Goal: Transaction & Acquisition: Purchase product/service

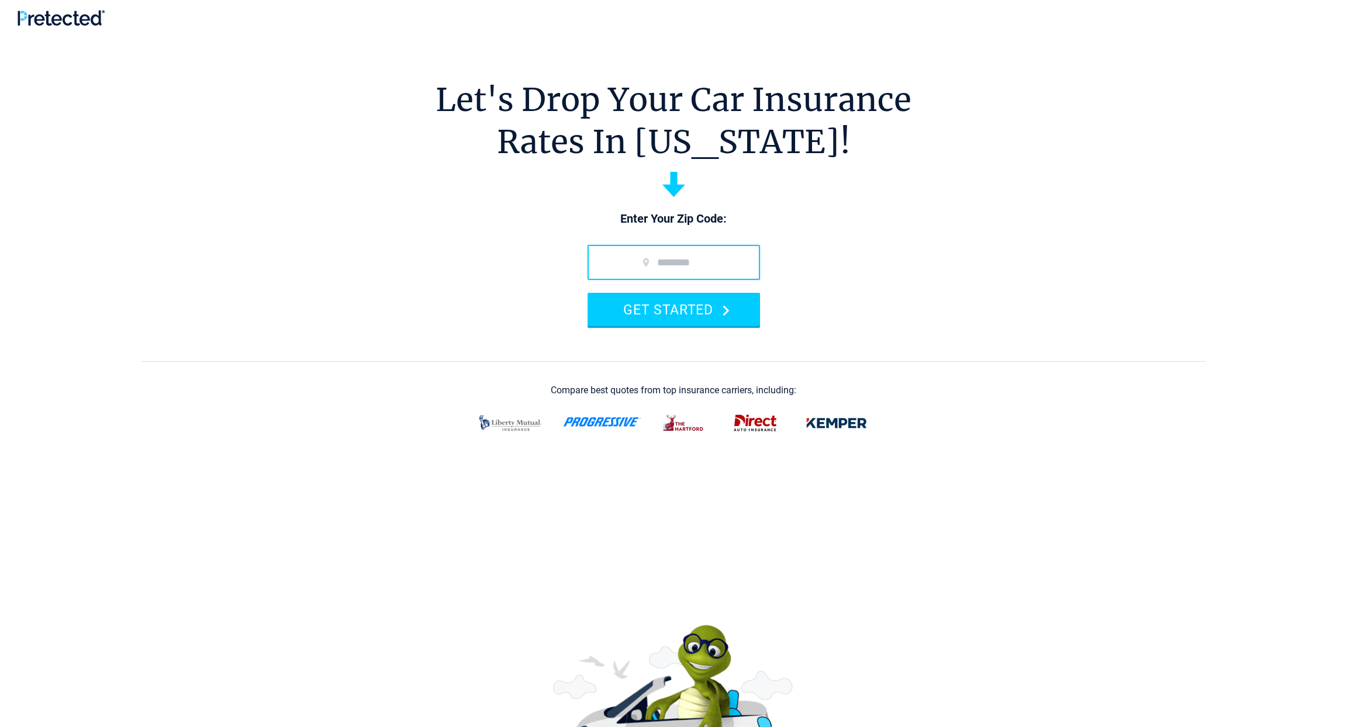
click at [671, 262] on input "zip code" at bounding box center [673, 262] width 172 height 35
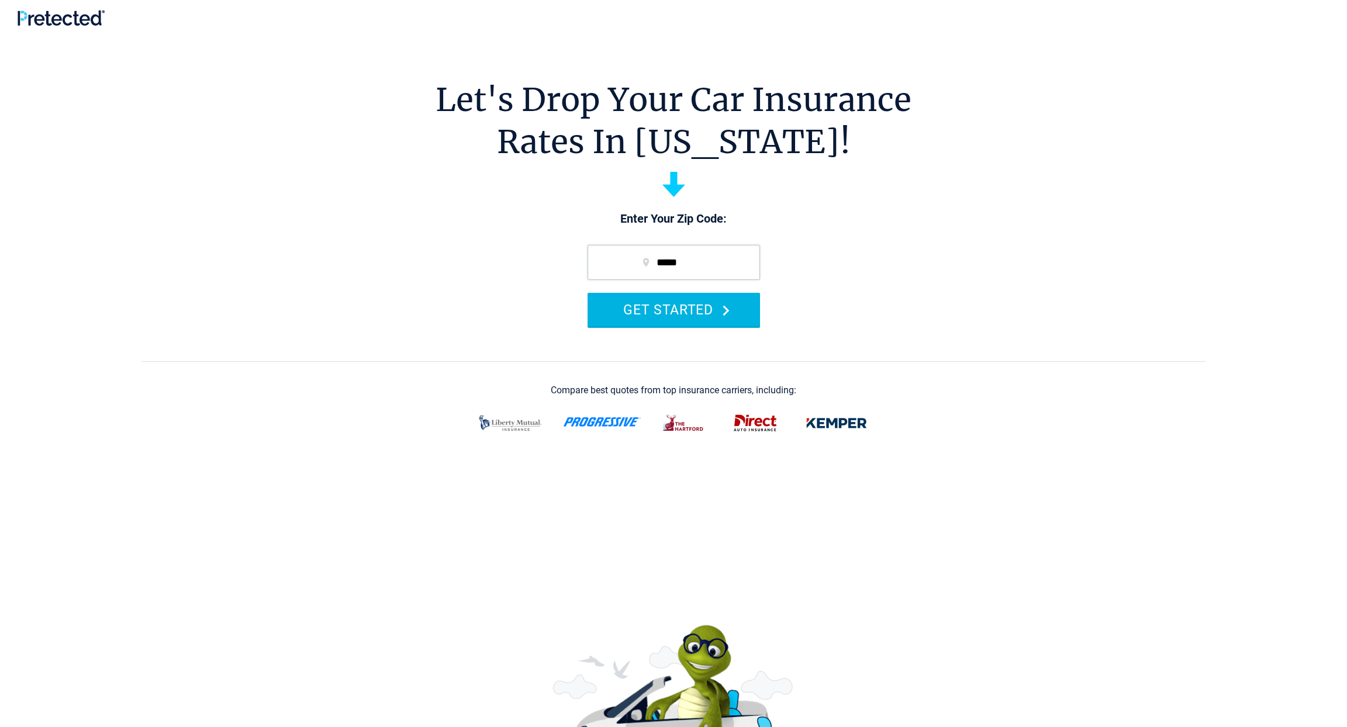
type input "*****"
click at [698, 309] on button "GET STARTED" at bounding box center [673, 309] width 172 height 33
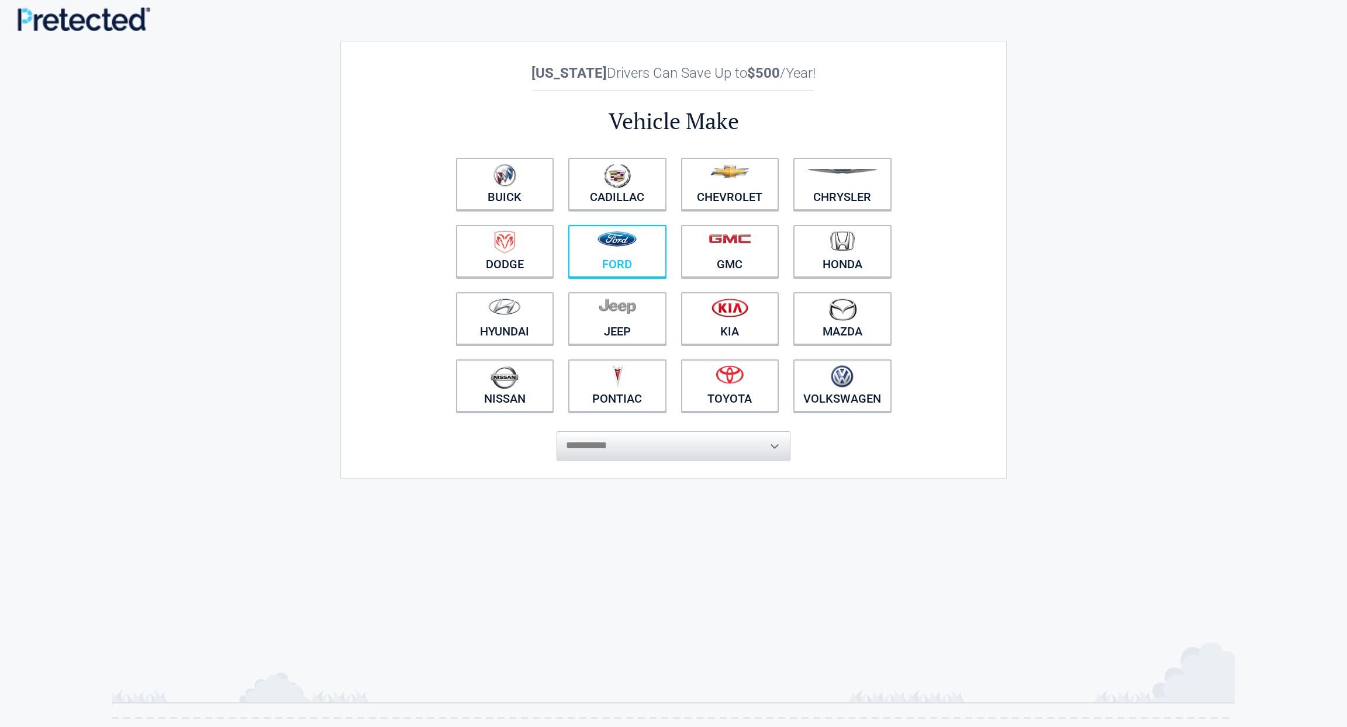
click at [610, 254] on figure at bounding box center [617, 244] width 84 height 26
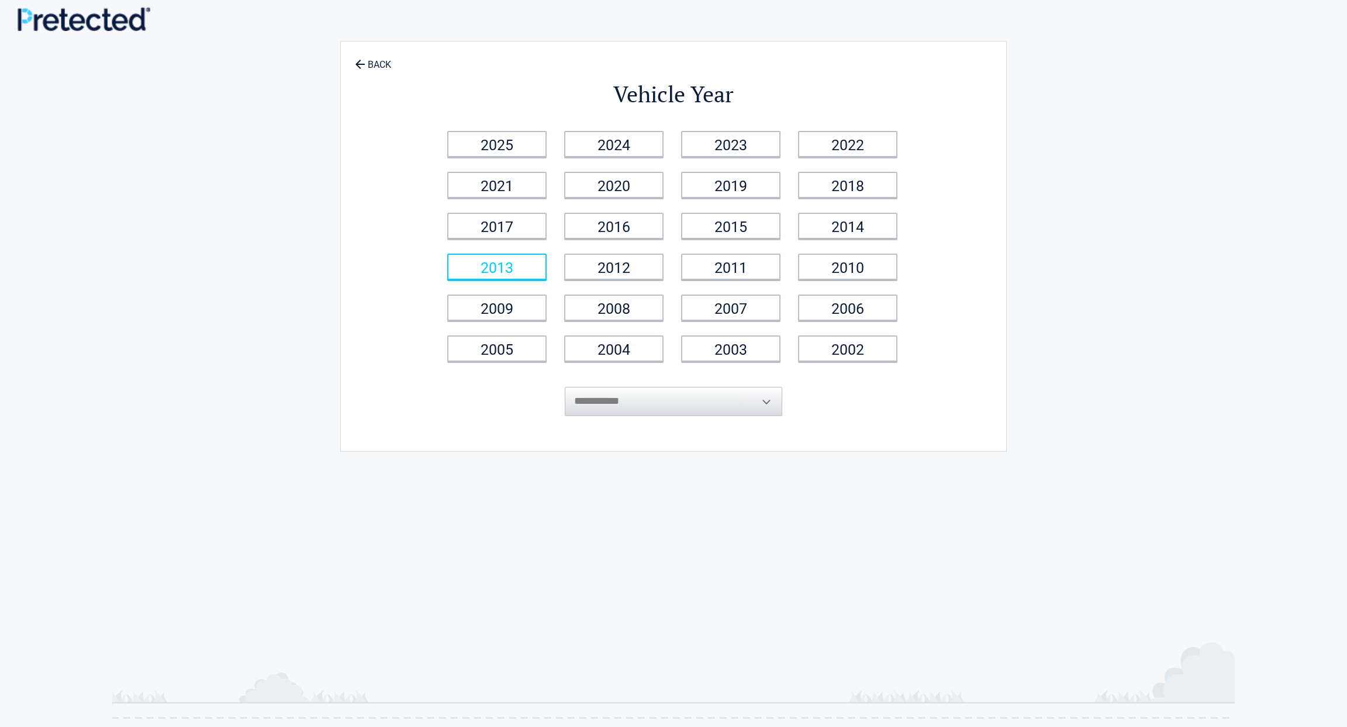
click at [526, 272] on link "2013" at bounding box center [496, 267] width 99 height 26
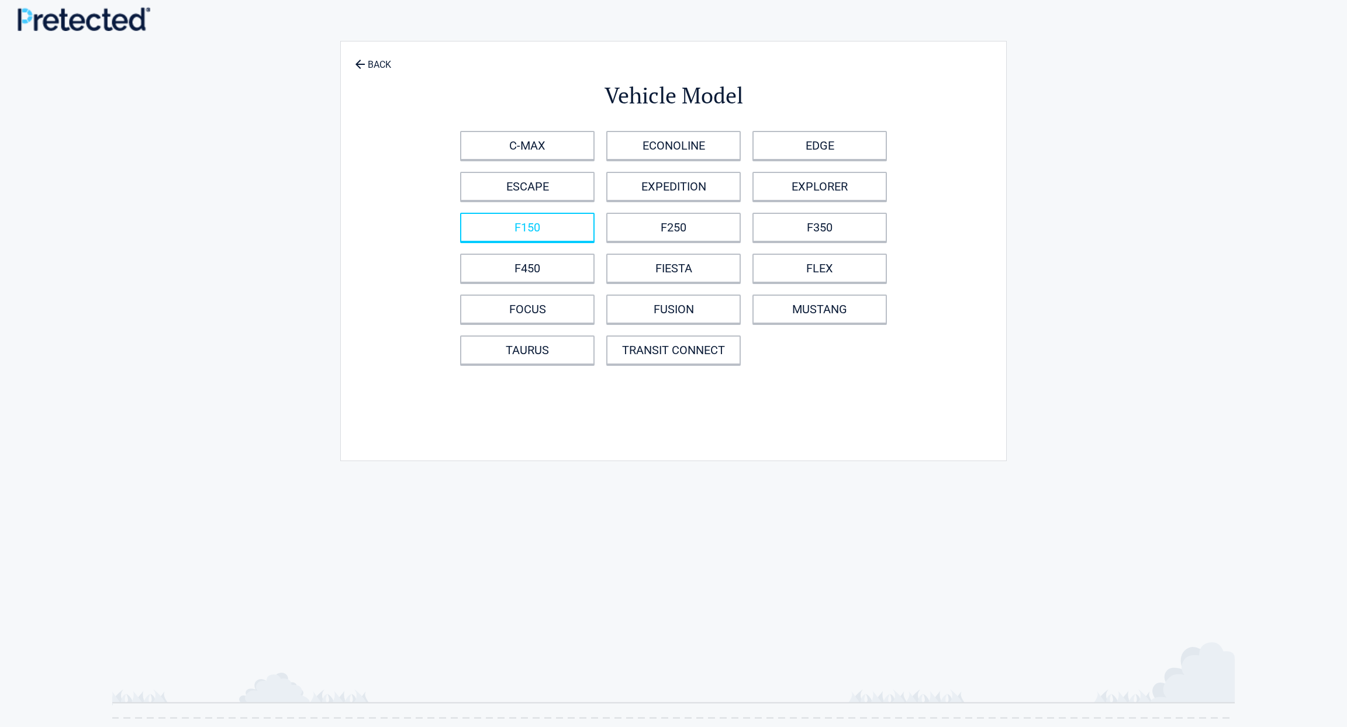
click at [570, 221] on link "F150" at bounding box center [527, 227] width 134 height 29
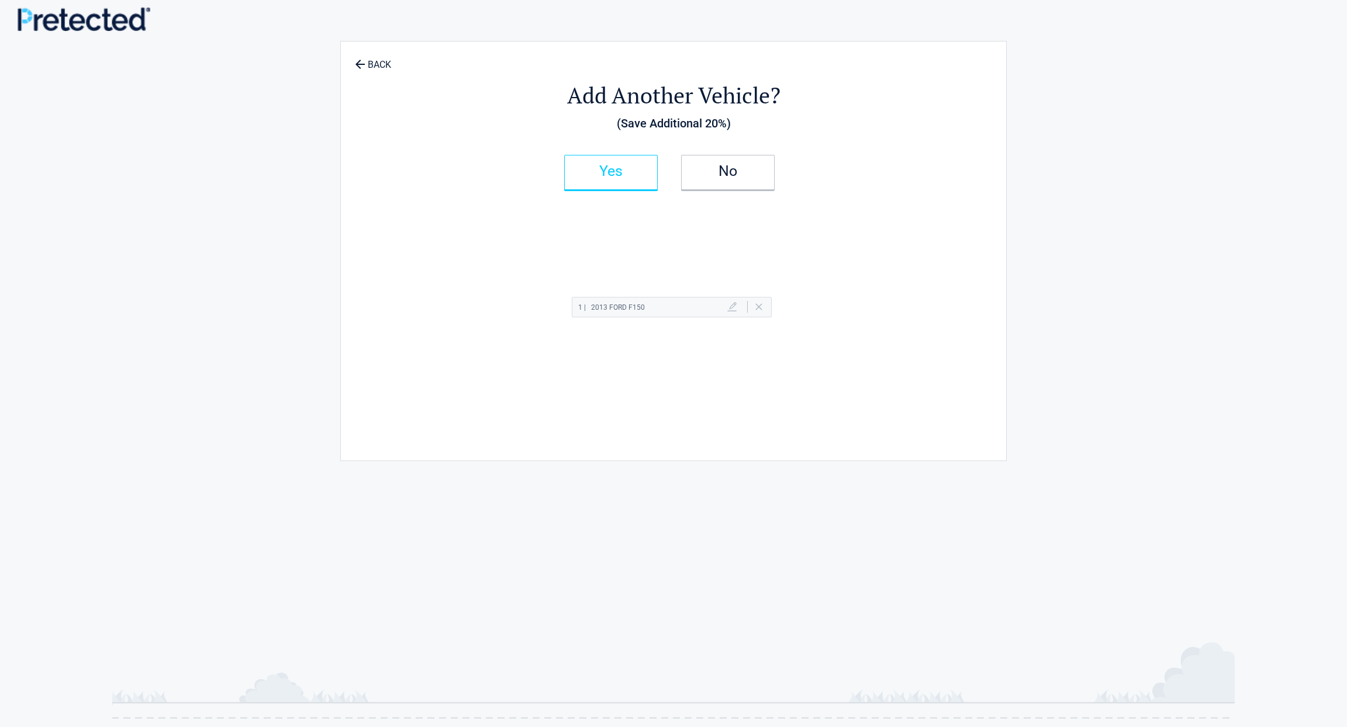
click at [625, 168] on h2 "Yes" at bounding box center [610, 171] width 69 height 8
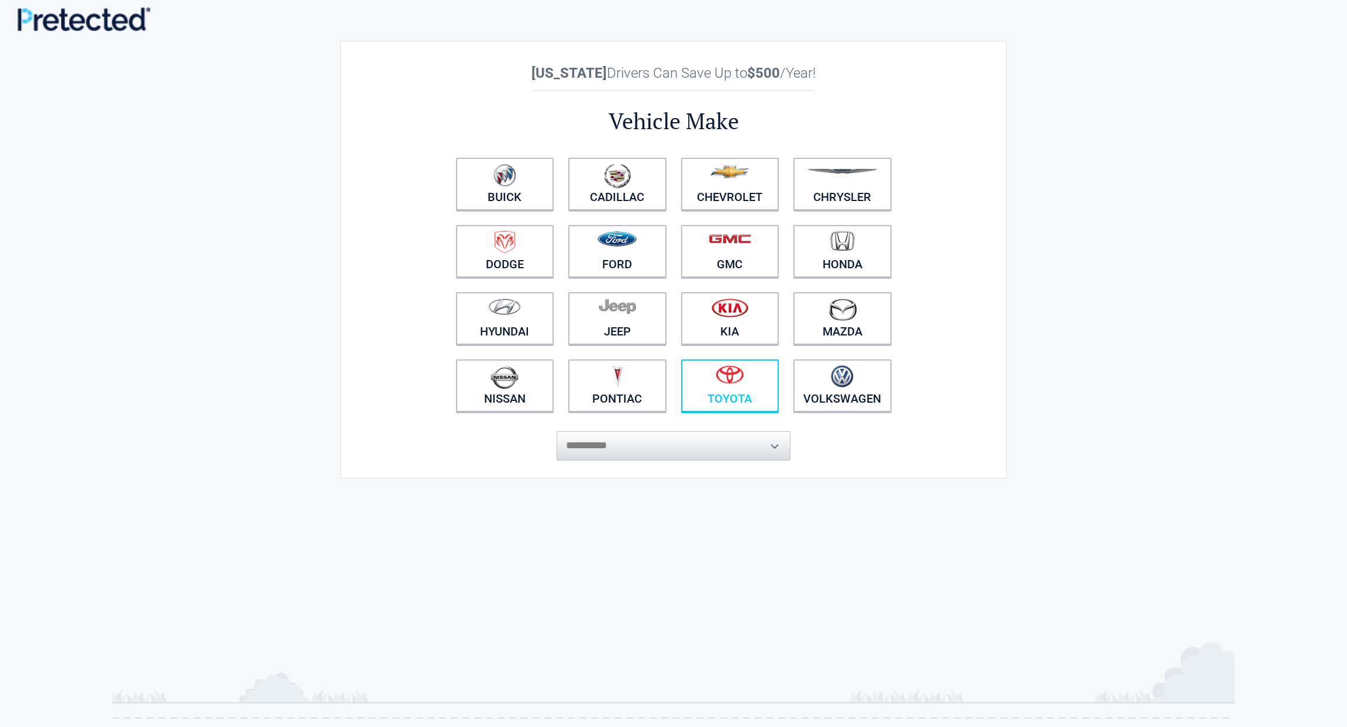
click at [745, 393] on link "Toyota" at bounding box center [730, 386] width 98 height 53
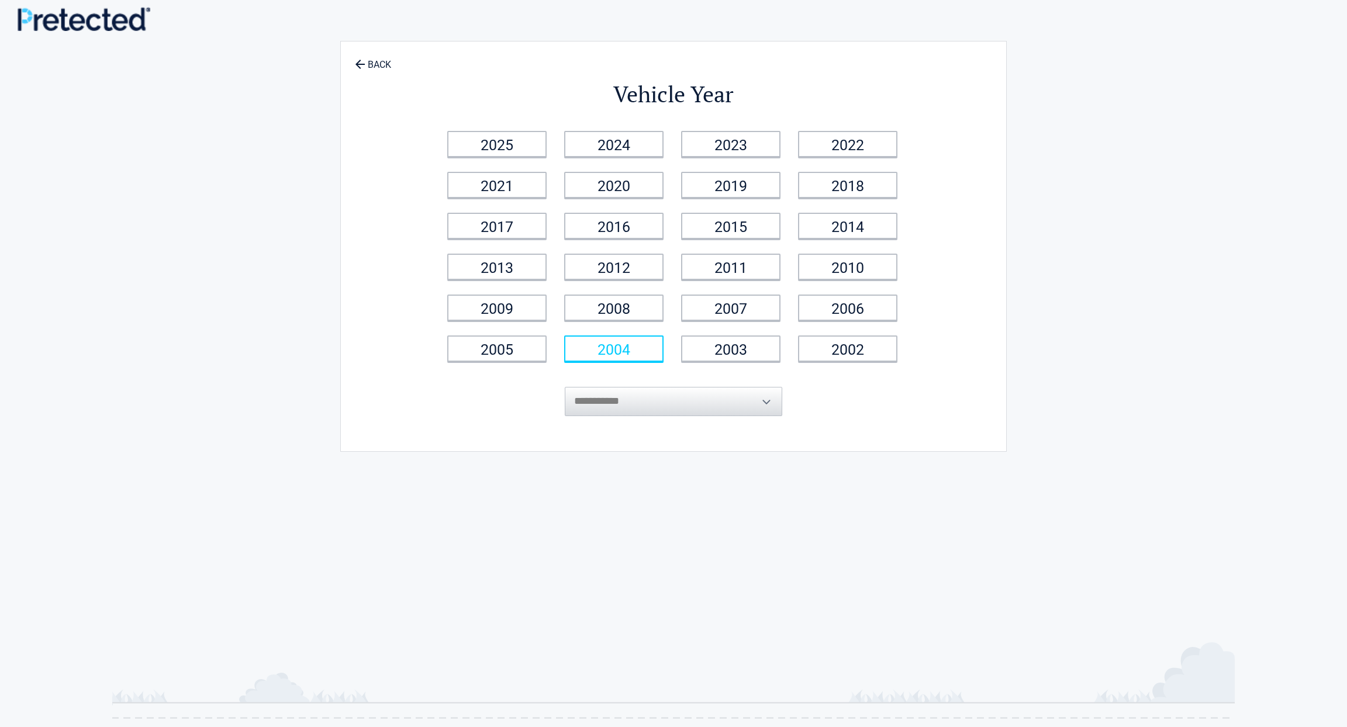
click at [624, 344] on link "2004" at bounding box center [613, 349] width 99 height 26
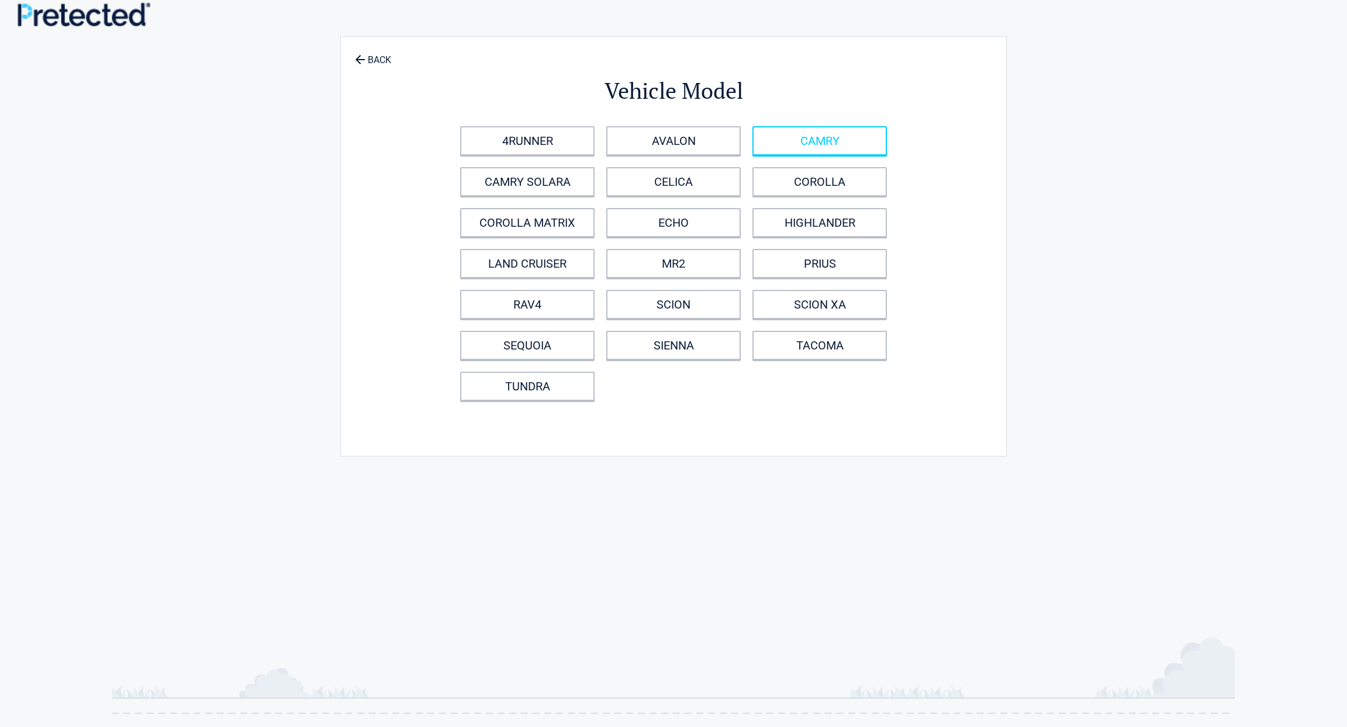
click at [816, 148] on link "CAMRY" at bounding box center [819, 140] width 134 height 29
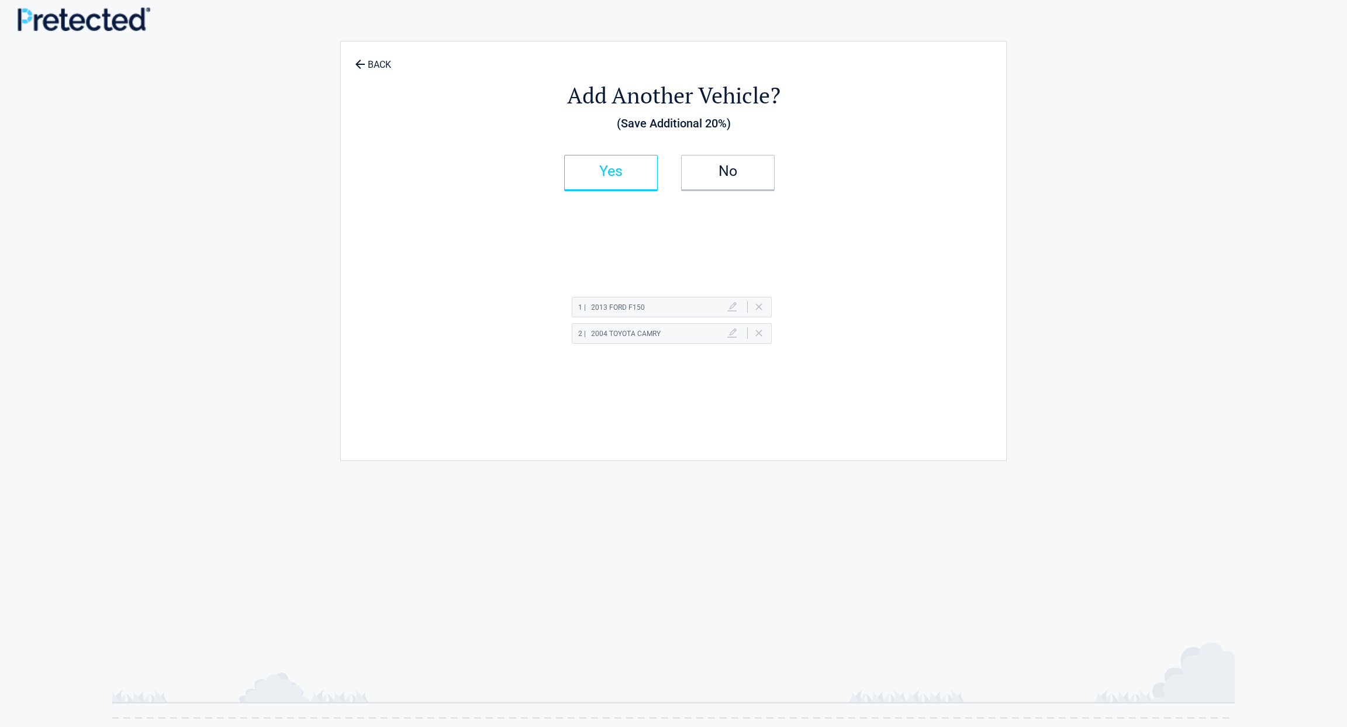
click at [621, 170] on h2 "Yes" at bounding box center [610, 171] width 69 height 8
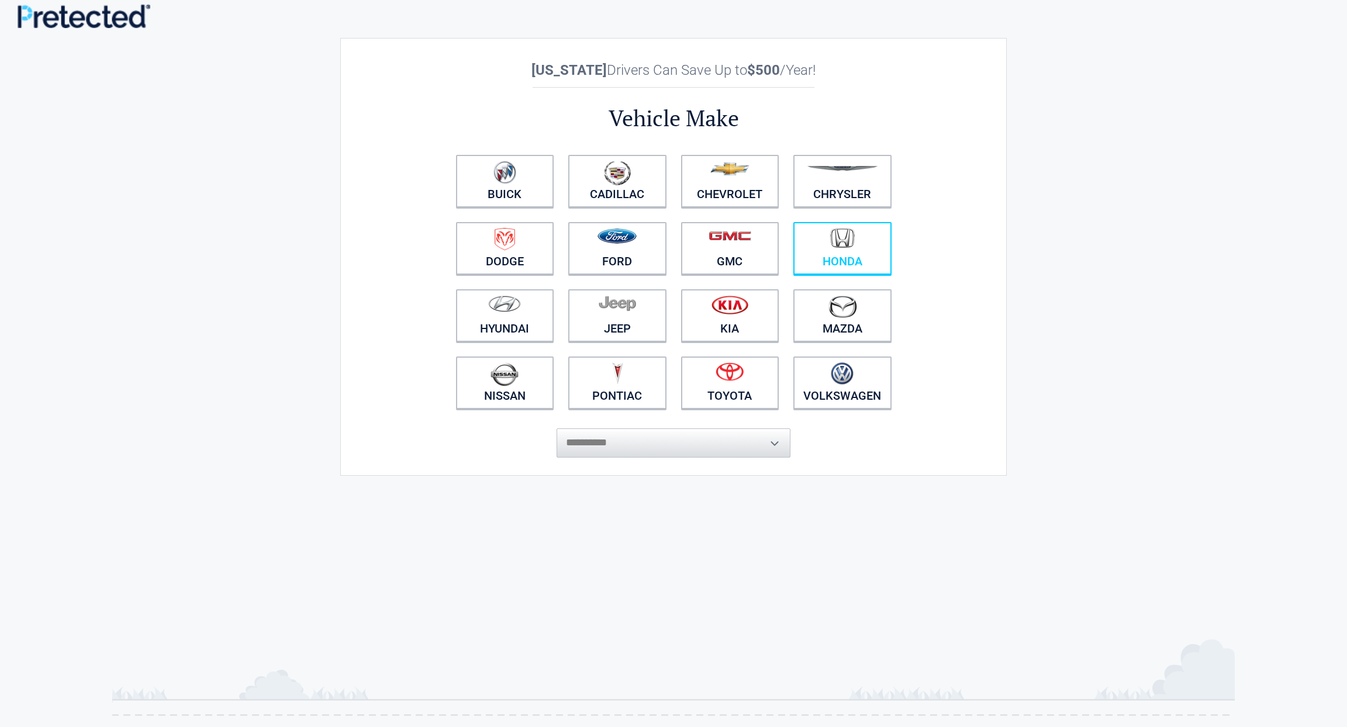
scroll to position [3, 0]
click at [516, 383] on img at bounding box center [504, 374] width 28 height 24
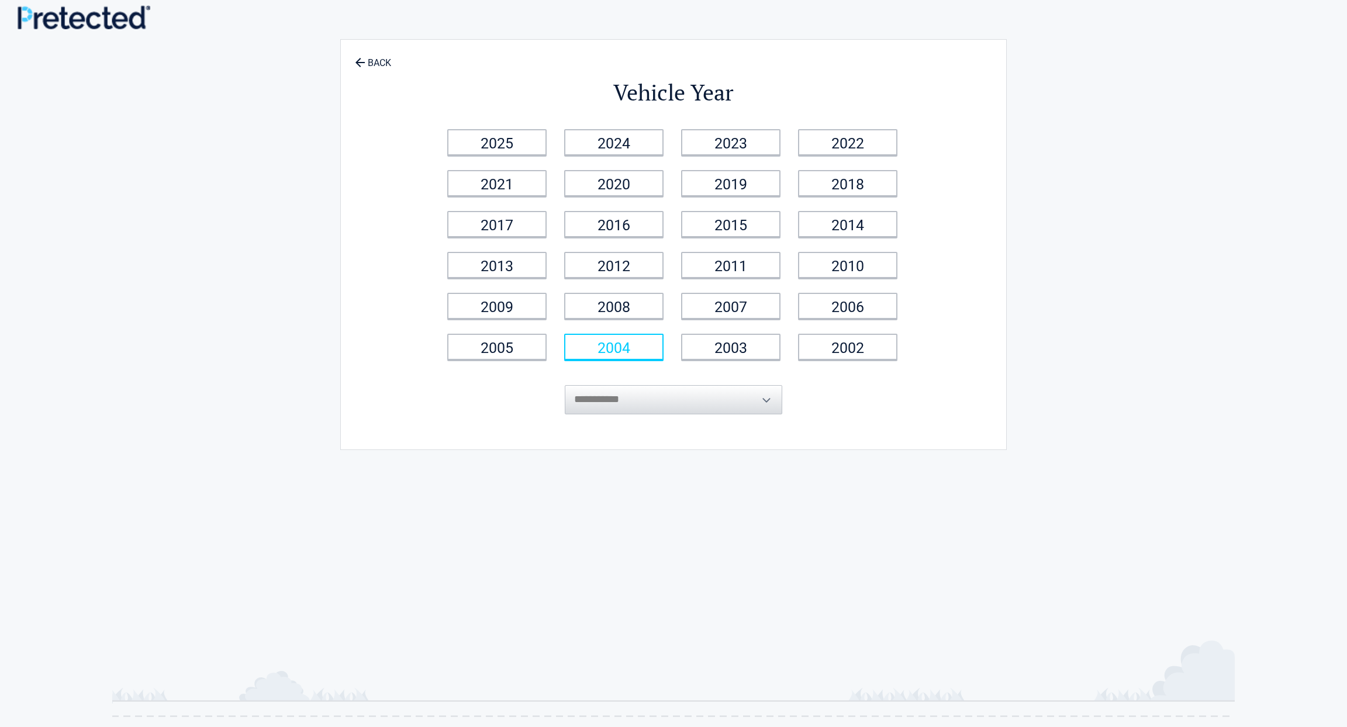
scroll to position [18, 1]
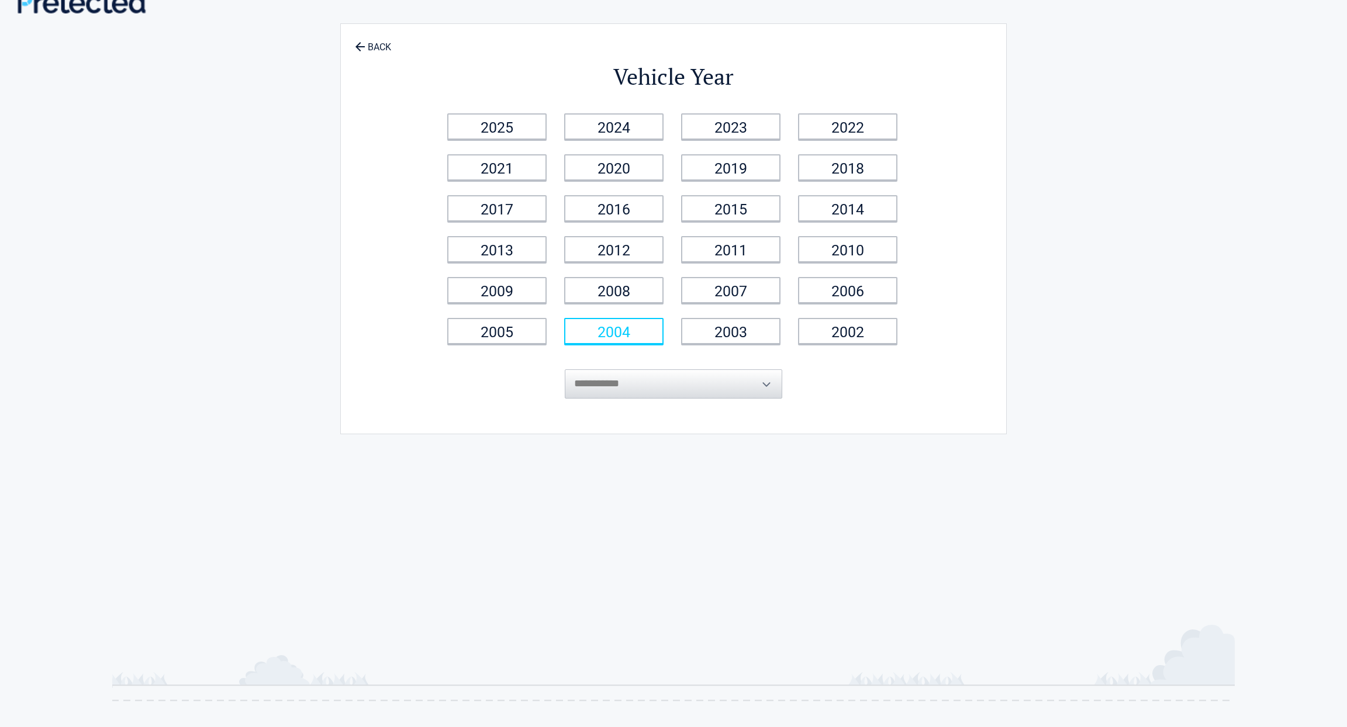
click at [614, 344] on li "2004" at bounding box center [615, 331] width 117 height 41
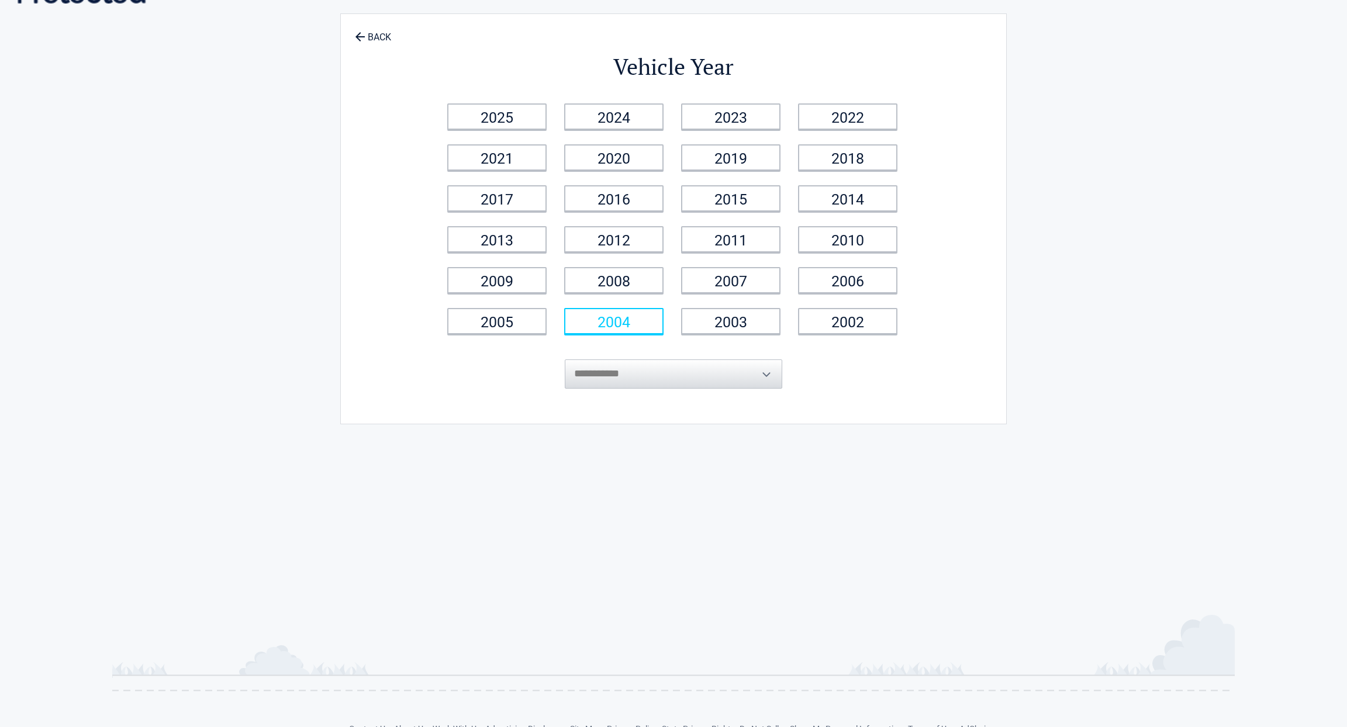
click at [624, 322] on link "2004" at bounding box center [613, 321] width 99 height 26
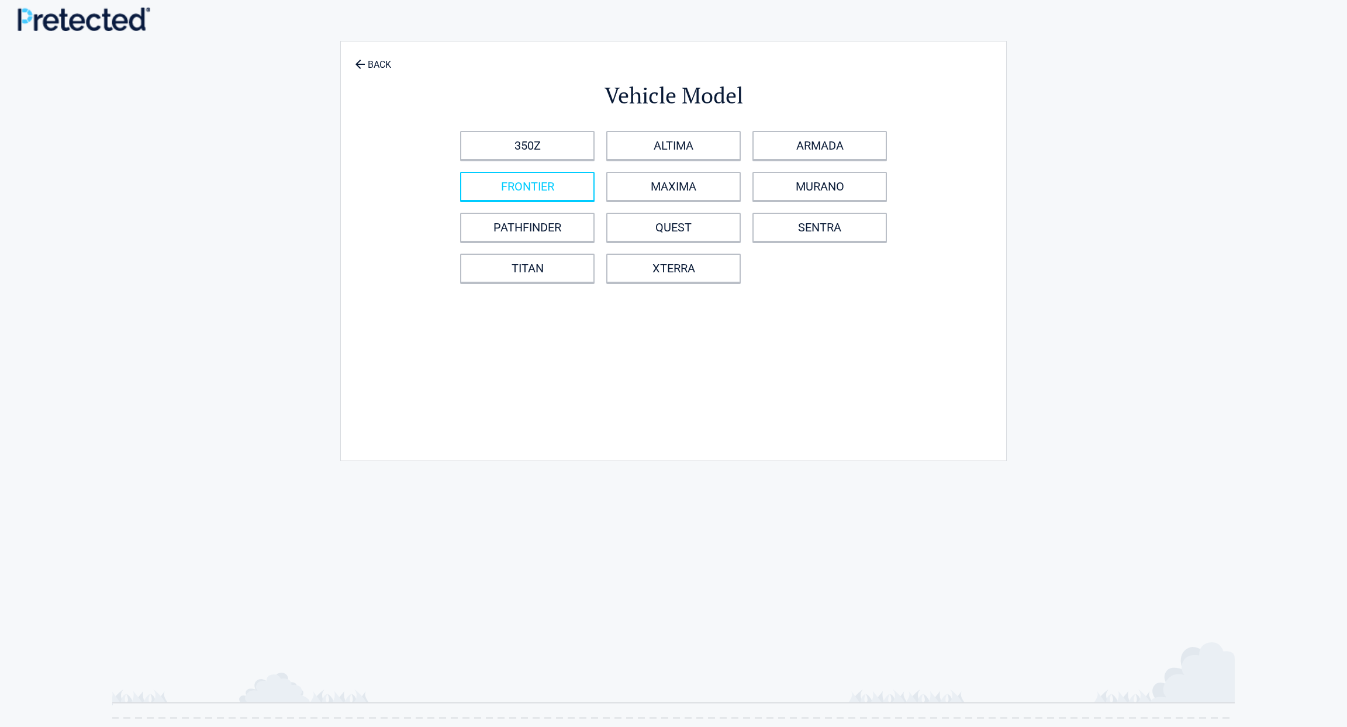
scroll to position [1, 0]
click at [564, 192] on link "FRONTIER" at bounding box center [527, 185] width 134 height 29
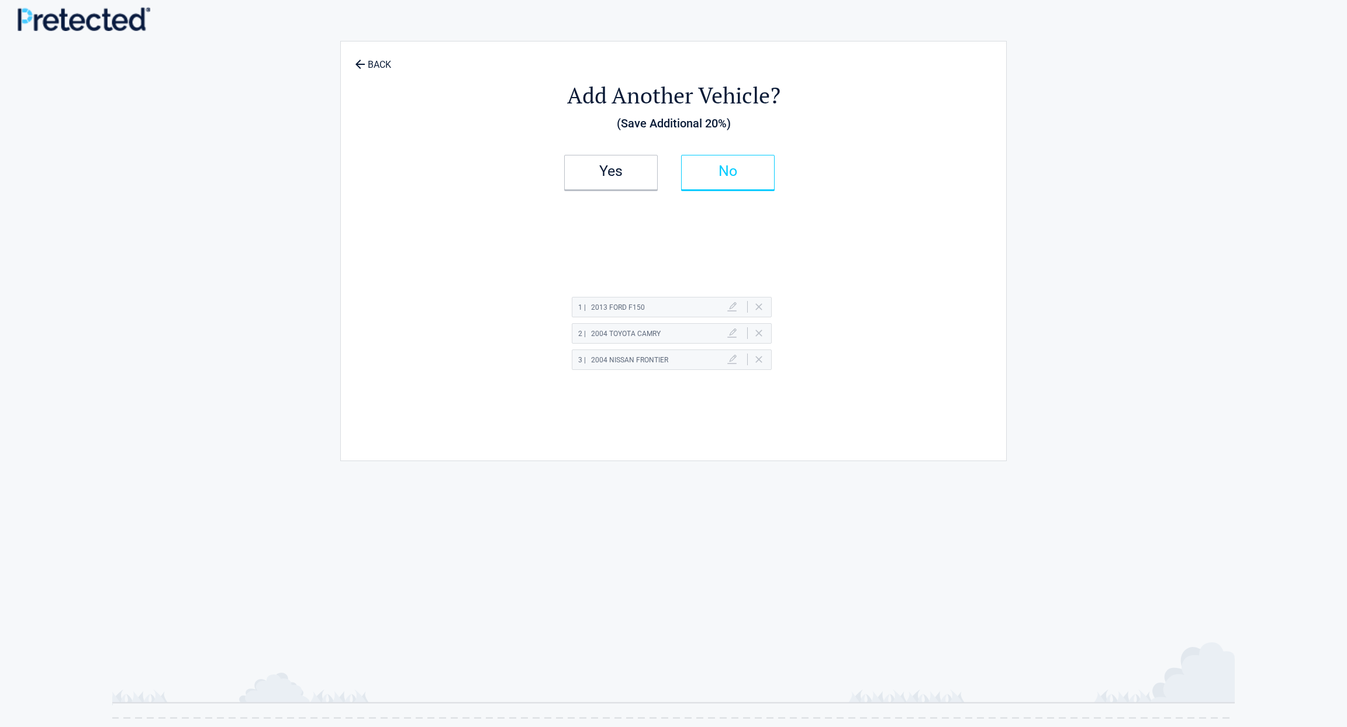
click at [728, 168] on h2 "No" at bounding box center [727, 171] width 69 height 8
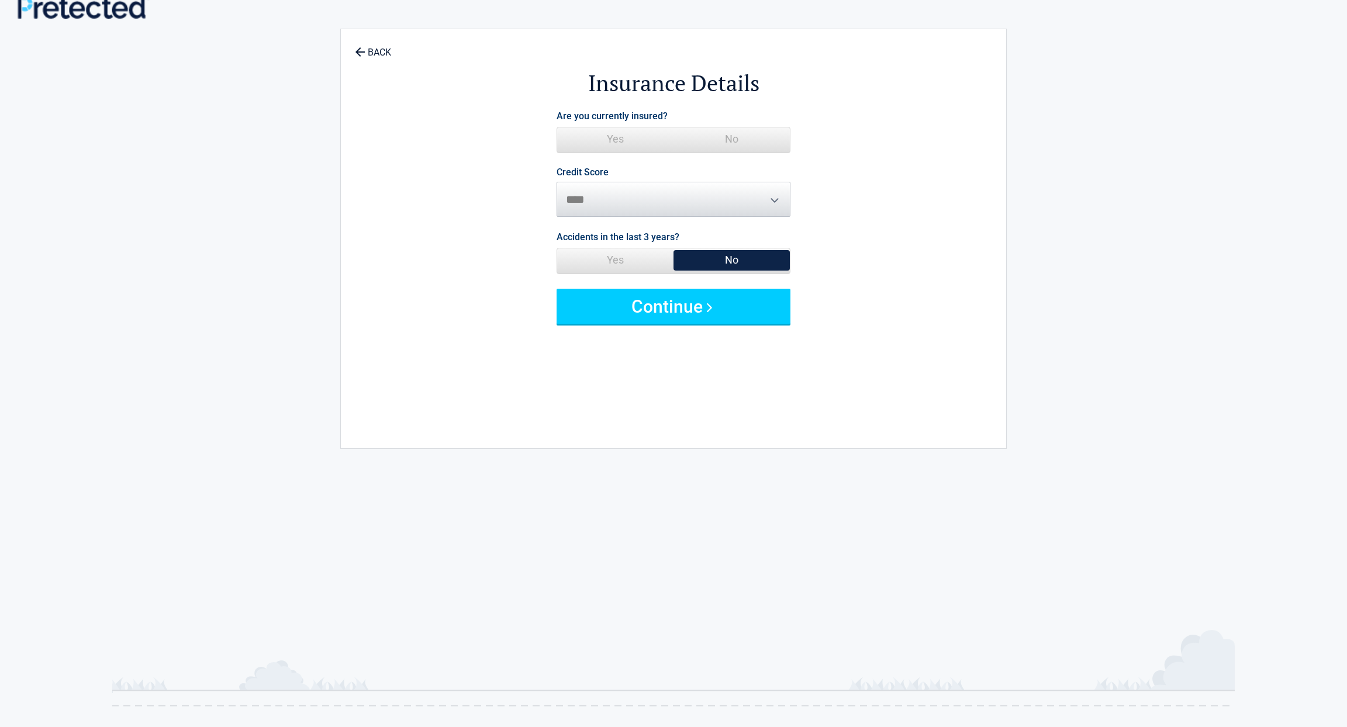
scroll to position [12, 1]
click at [669, 139] on span "Yes" at bounding box center [615, 138] width 116 height 23
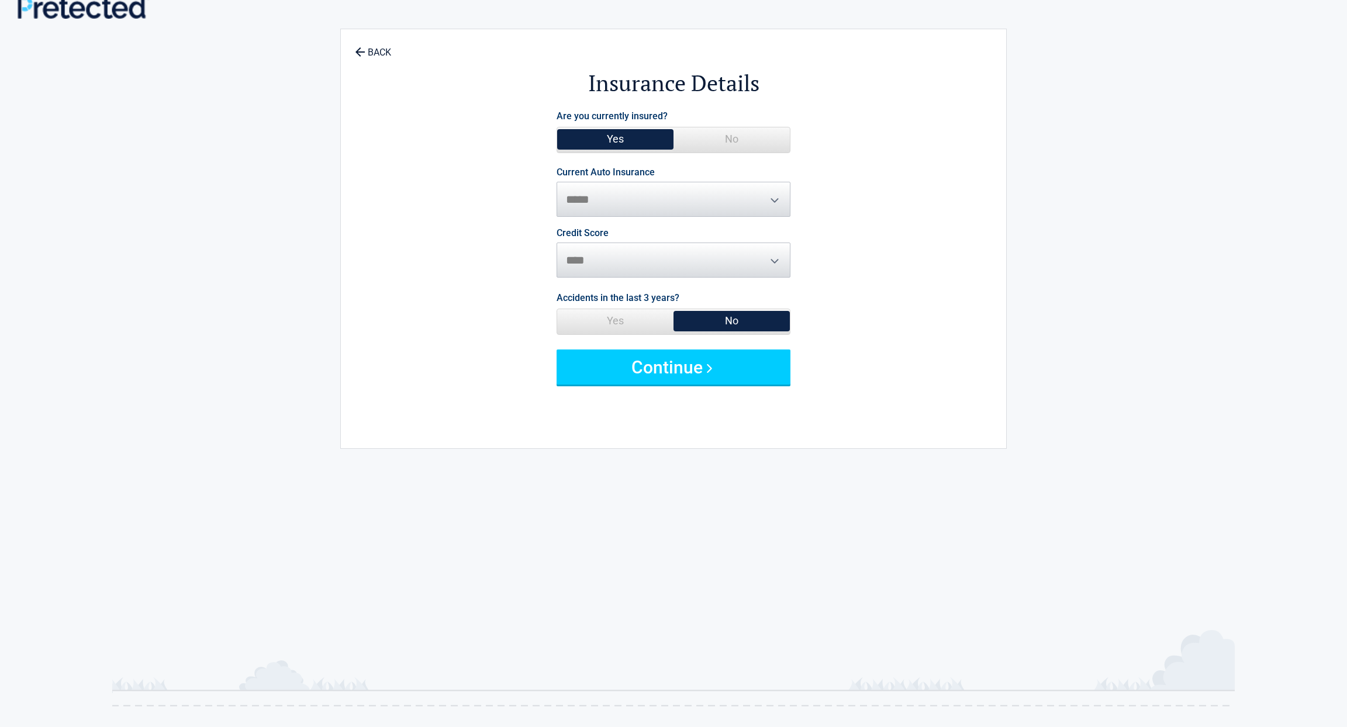
scroll to position [13, 0]
select select "**********"
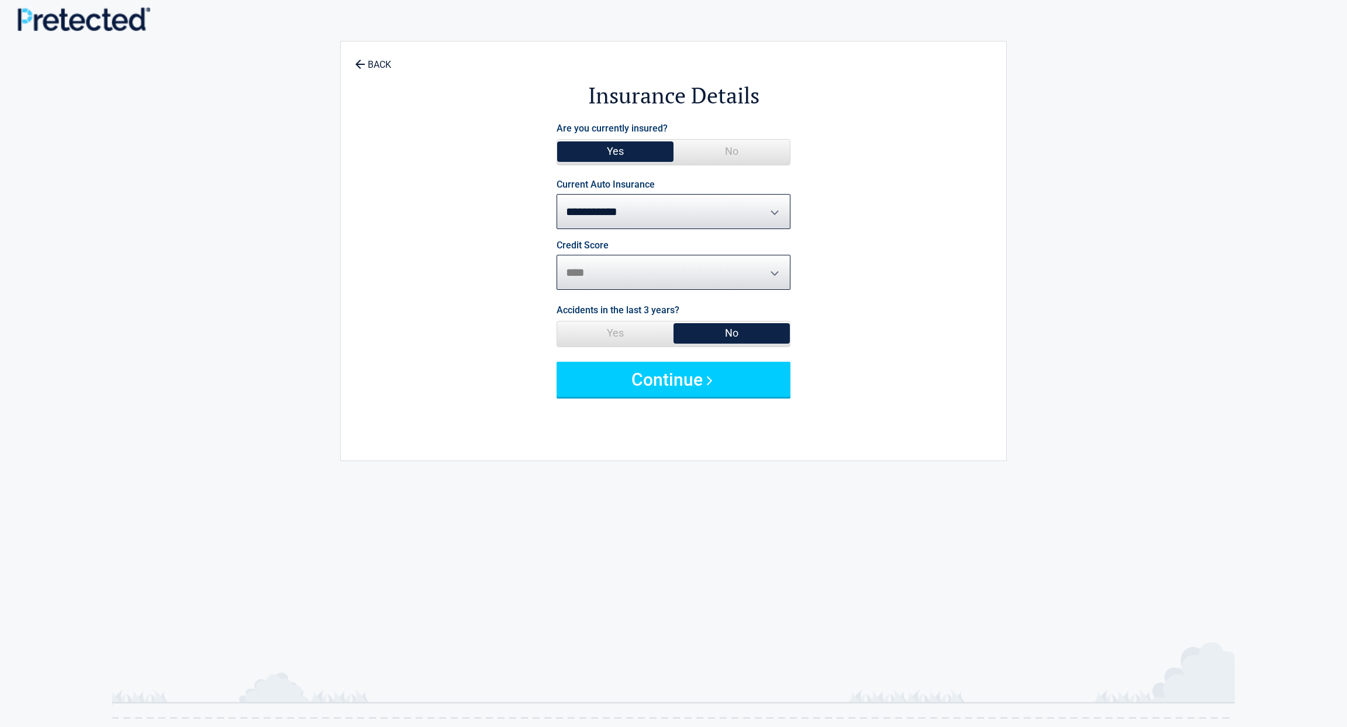
scroll to position [0, 0]
click at [654, 374] on button "Continue" at bounding box center [674, 379] width 234 height 35
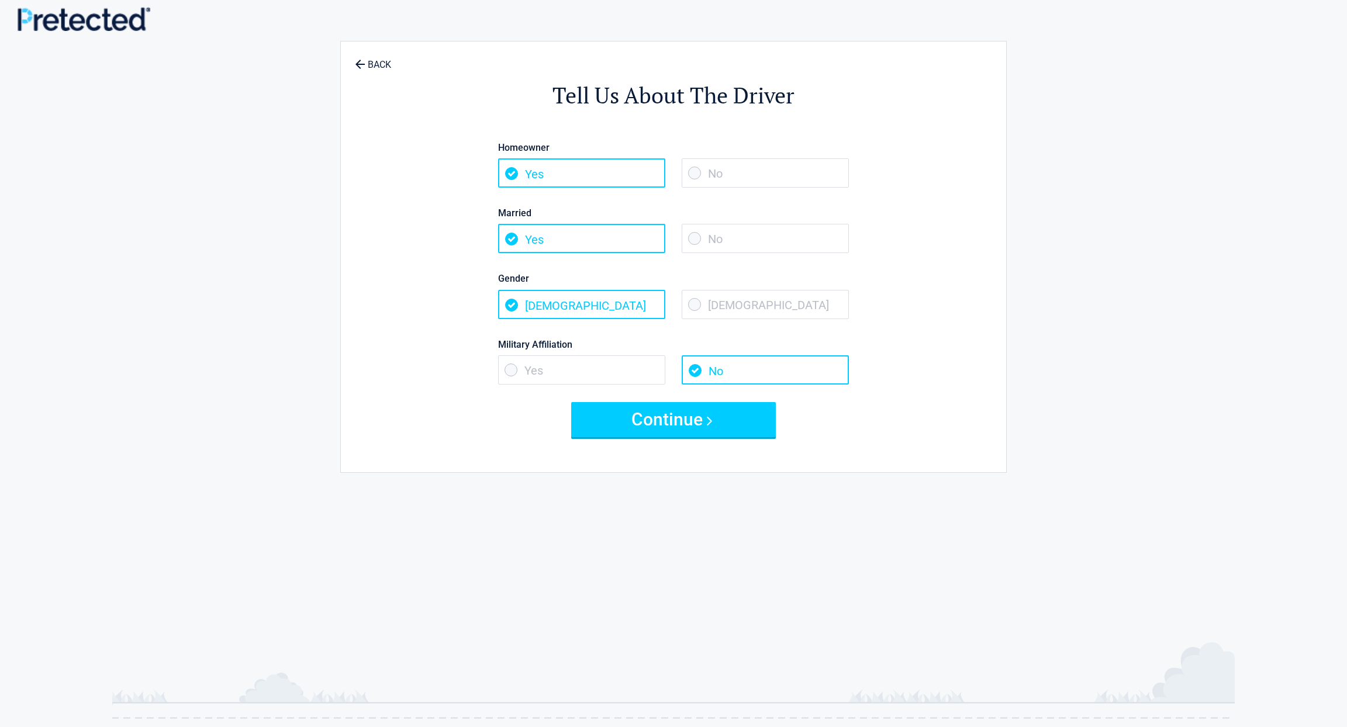
click at [716, 246] on span "No" at bounding box center [765, 238] width 167 height 29
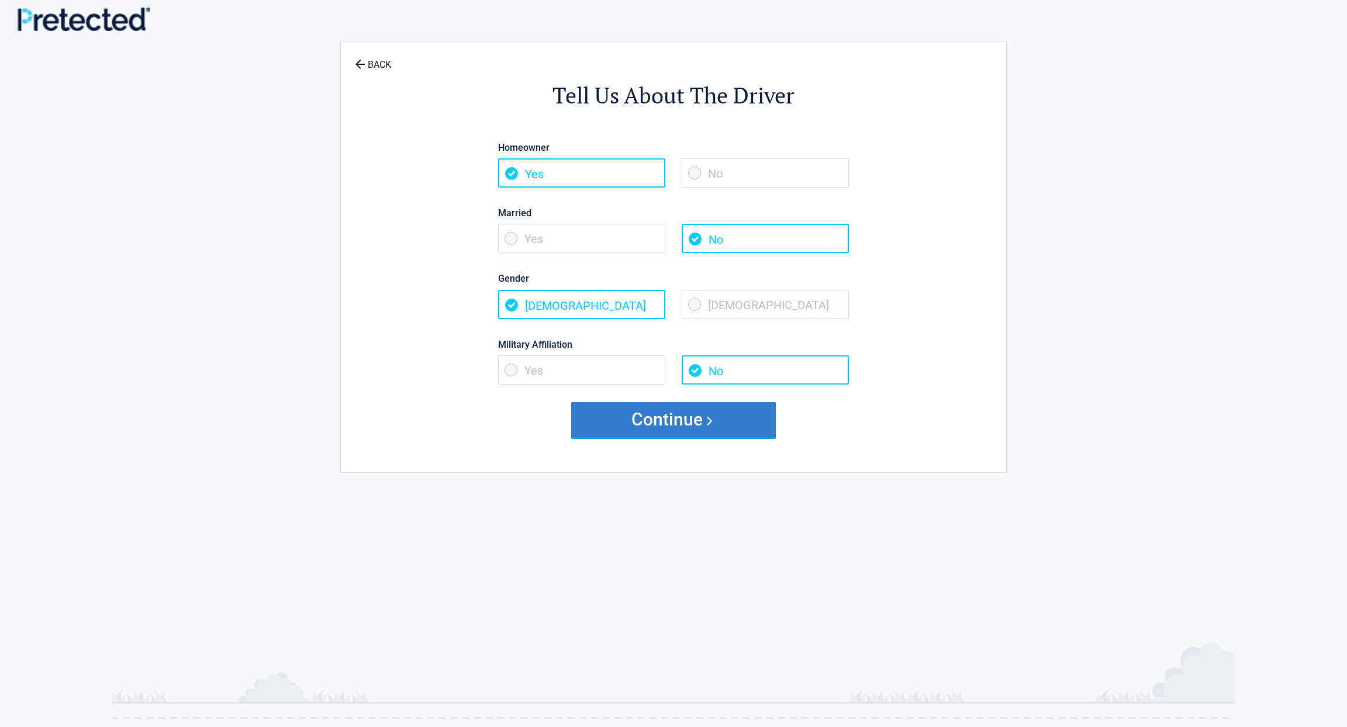
click at [717, 424] on button "Continue" at bounding box center [673, 419] width 205 height 35
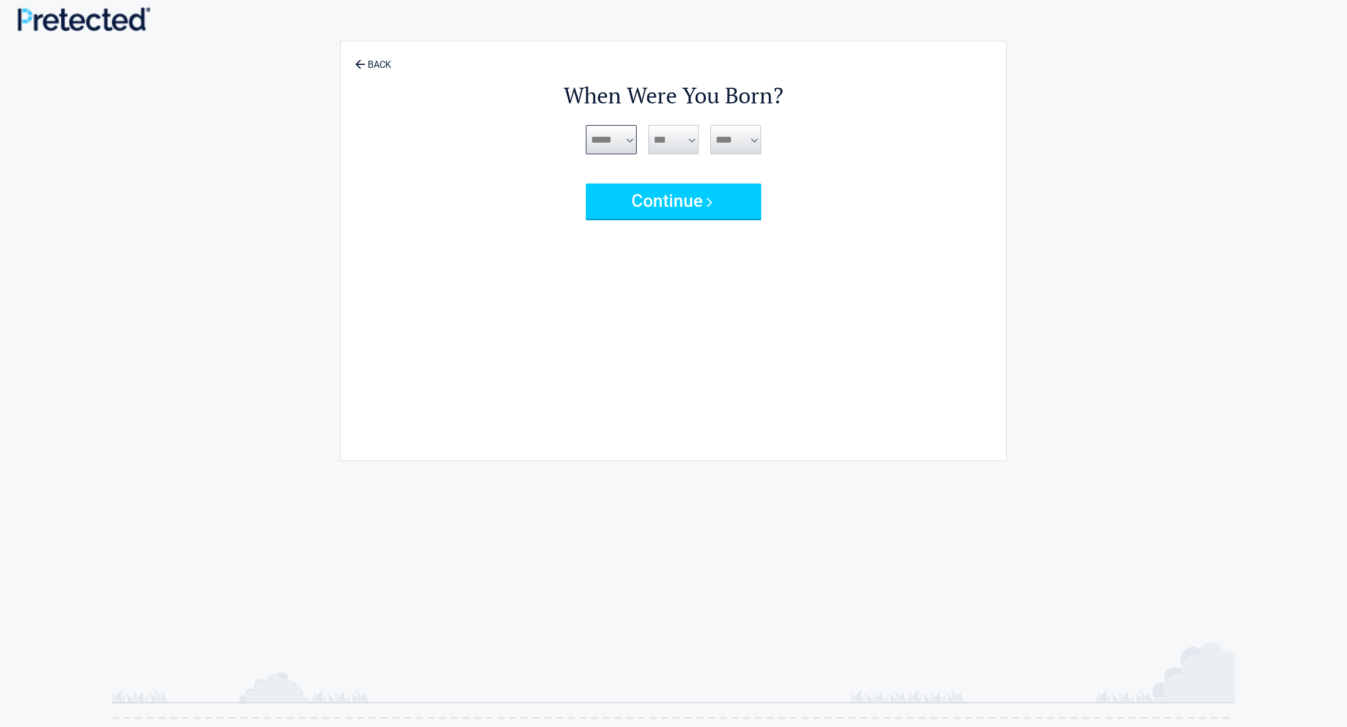
select select "*"
select select "**"
select select "****"
click at [725, 201] on button "Continue" at bounding box center [673, 201] width 175 height 35
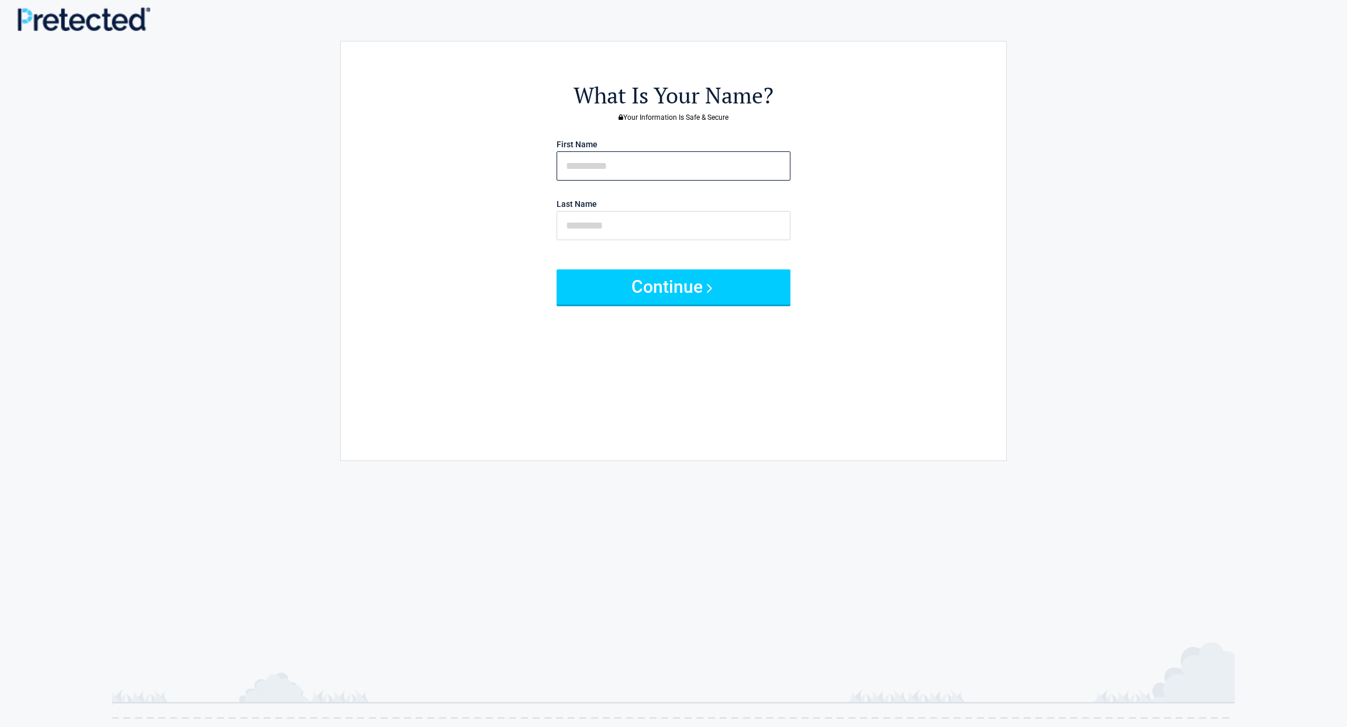
click at [685, 168] on input "text" at bounding box center [674, 165] width 234 height 29
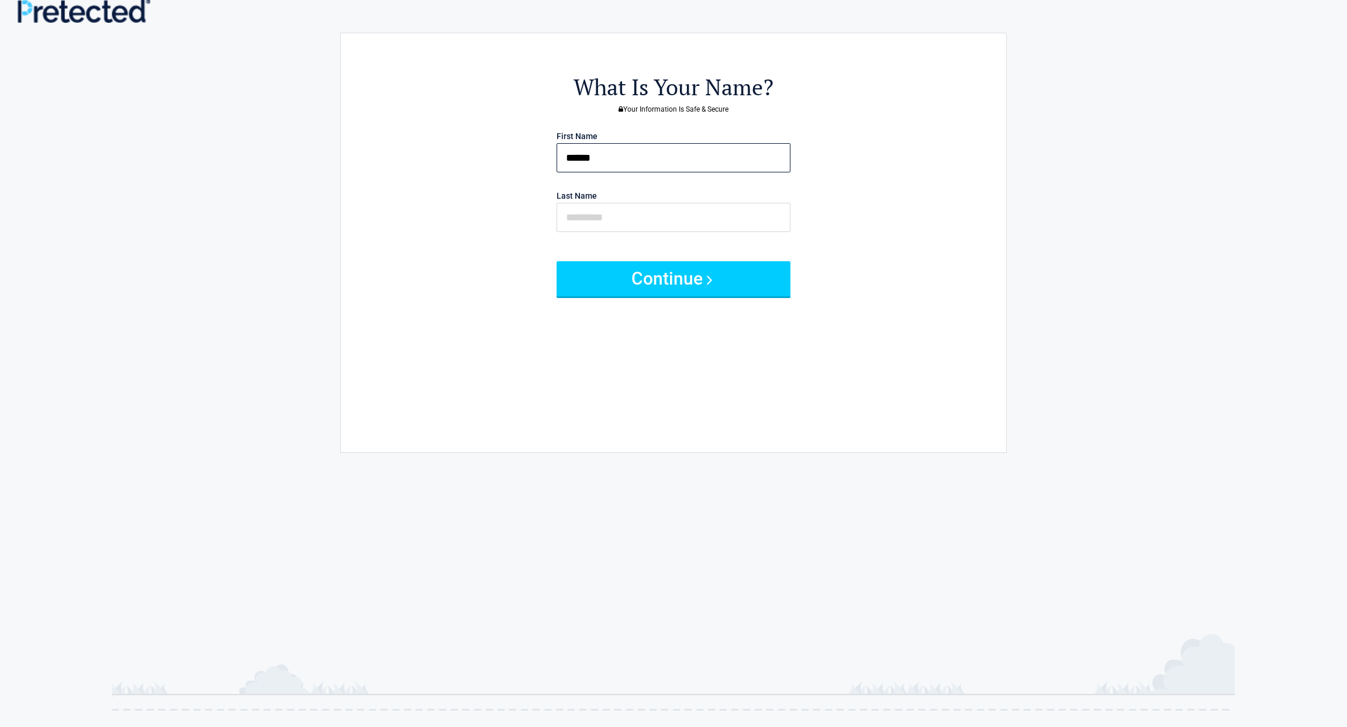
scroll to position [9, 0]
type input "******"
click at [654, 217] on input "text" at bounding box center [674, 216] width 234 height 29
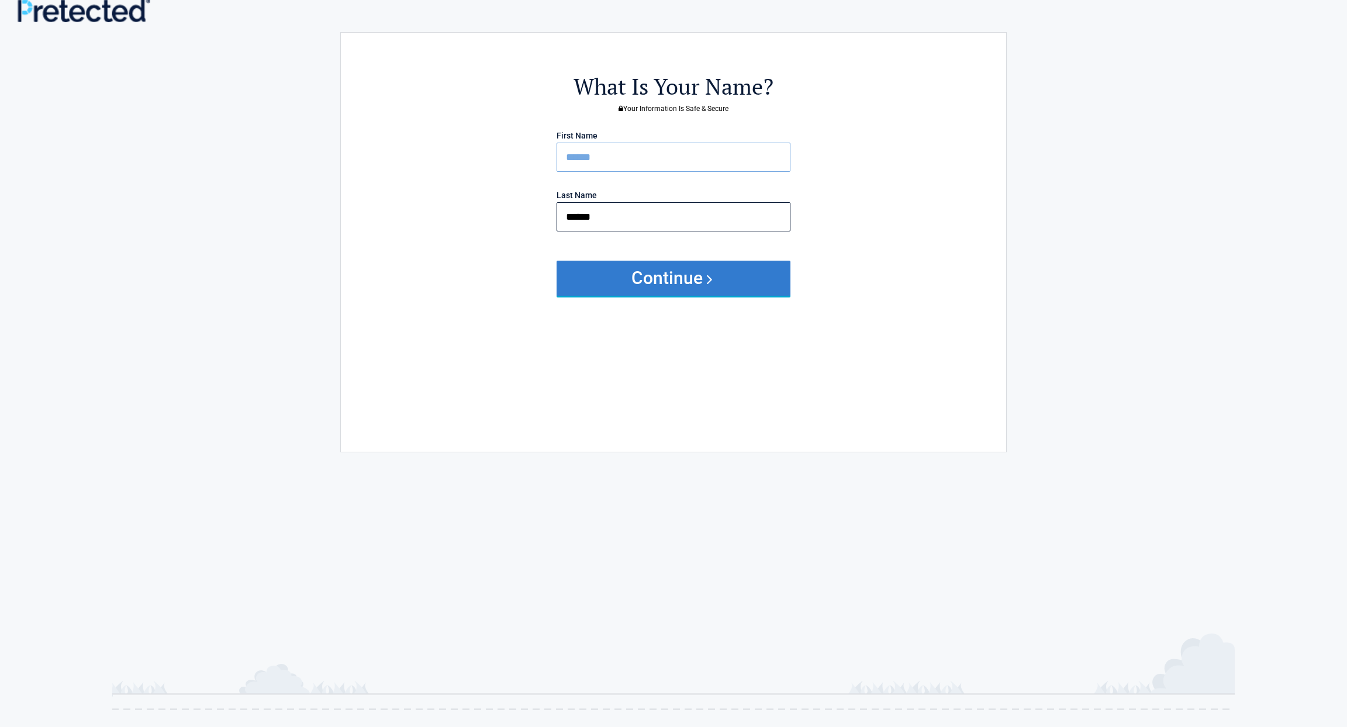
type input "******"
click at [666, 277] on button "Continue" at bounding box center [674, 278] width 234 height 35
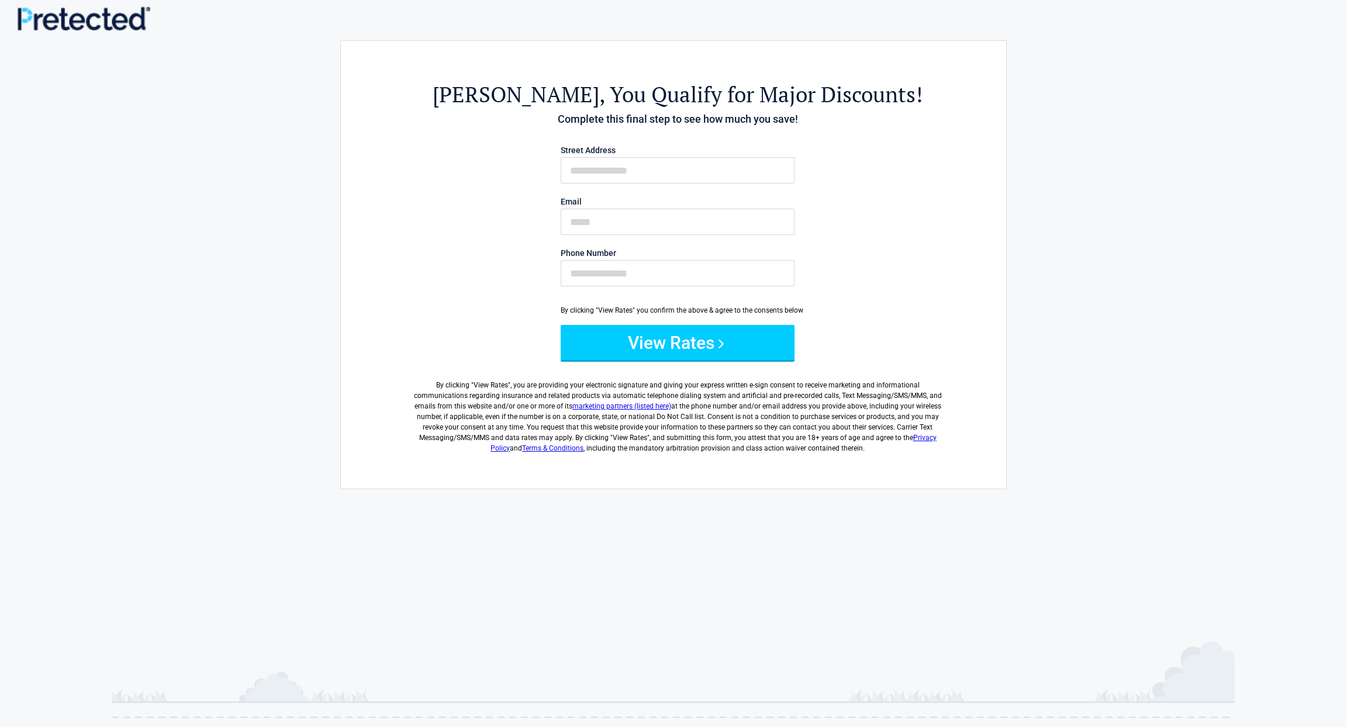
scroll to position [0, 0]
type input "**********"
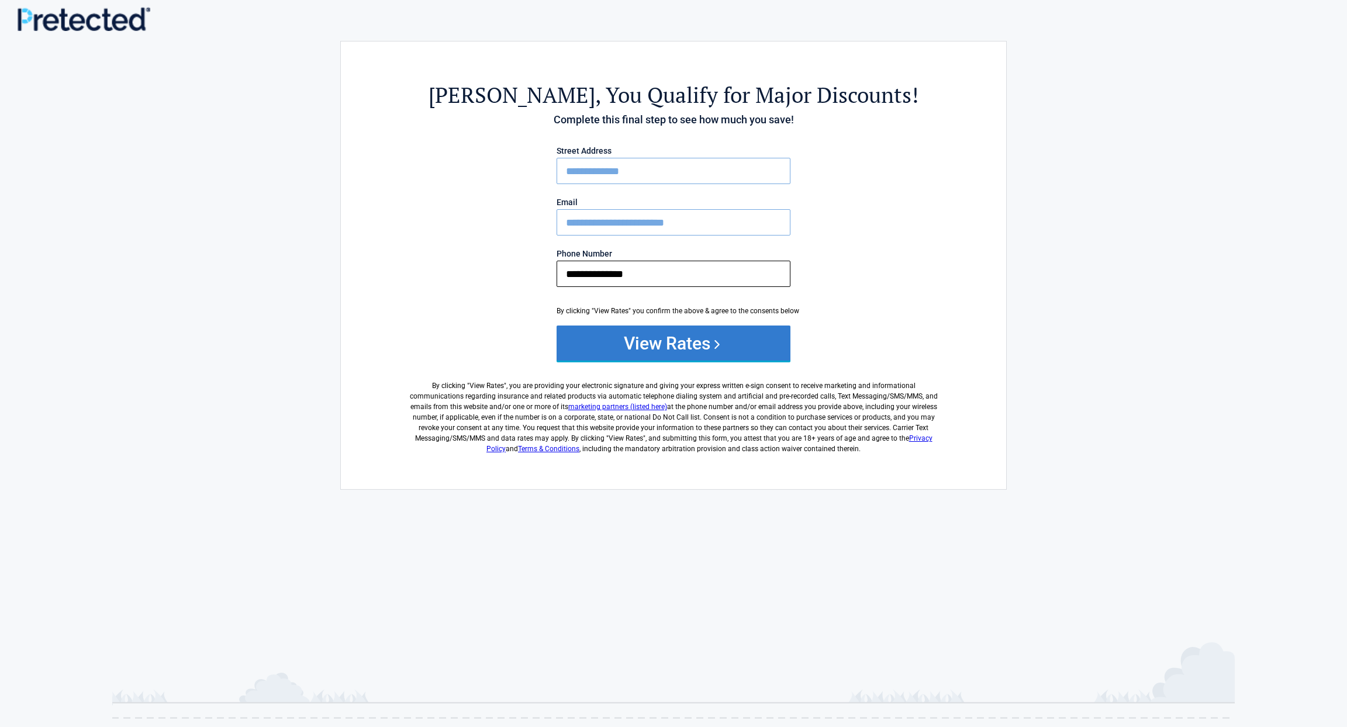
type input "**********"
click at [736, 341] on button "View Rates" at bounding box center [674, 343] width 234 height 35
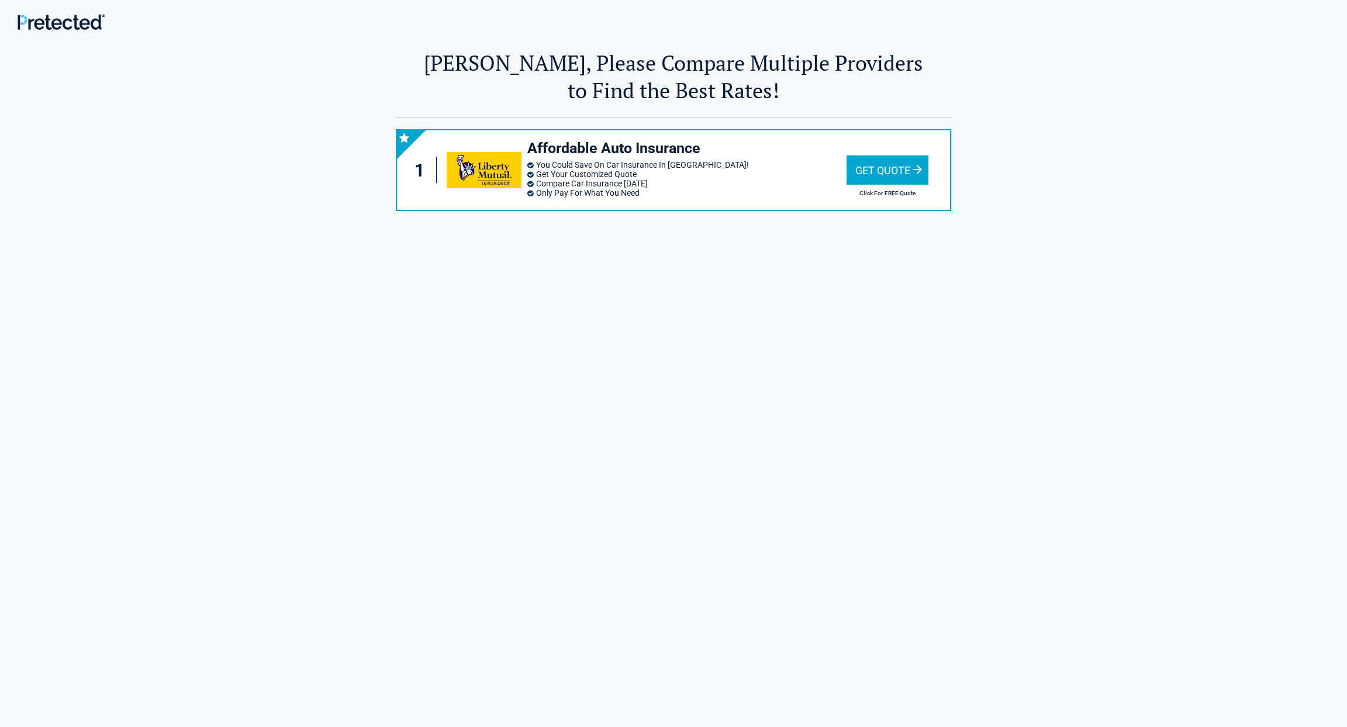
click at [906, 167] on div "Get Quote" at bounding box center [887, 169] width 82 height 29
